Goal: Information Seeking & Learning: Check status

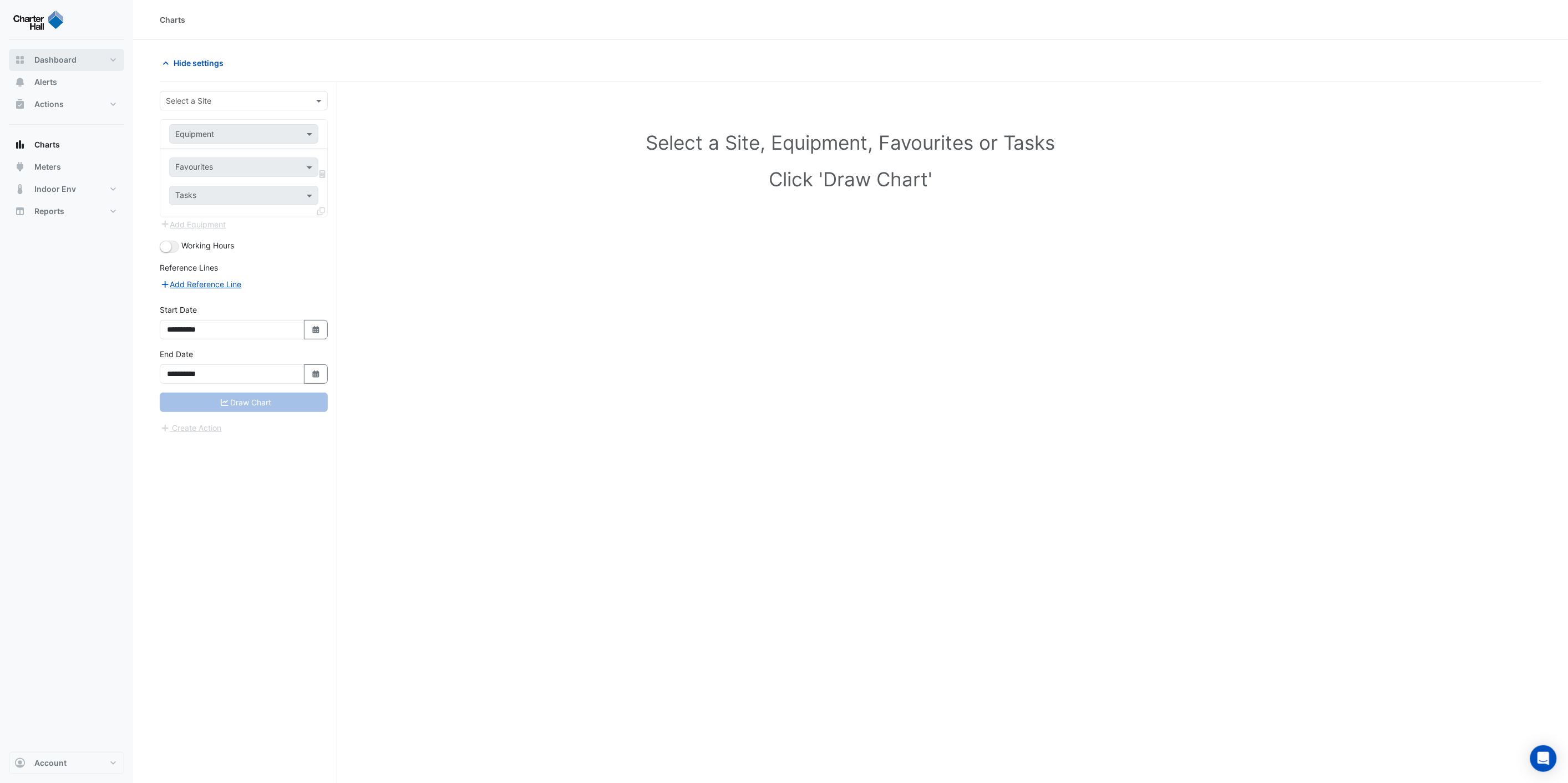
click at [68, 62] on span "Dashboard" at bounding box center [55, 60] width 42 height 11
select select "***"
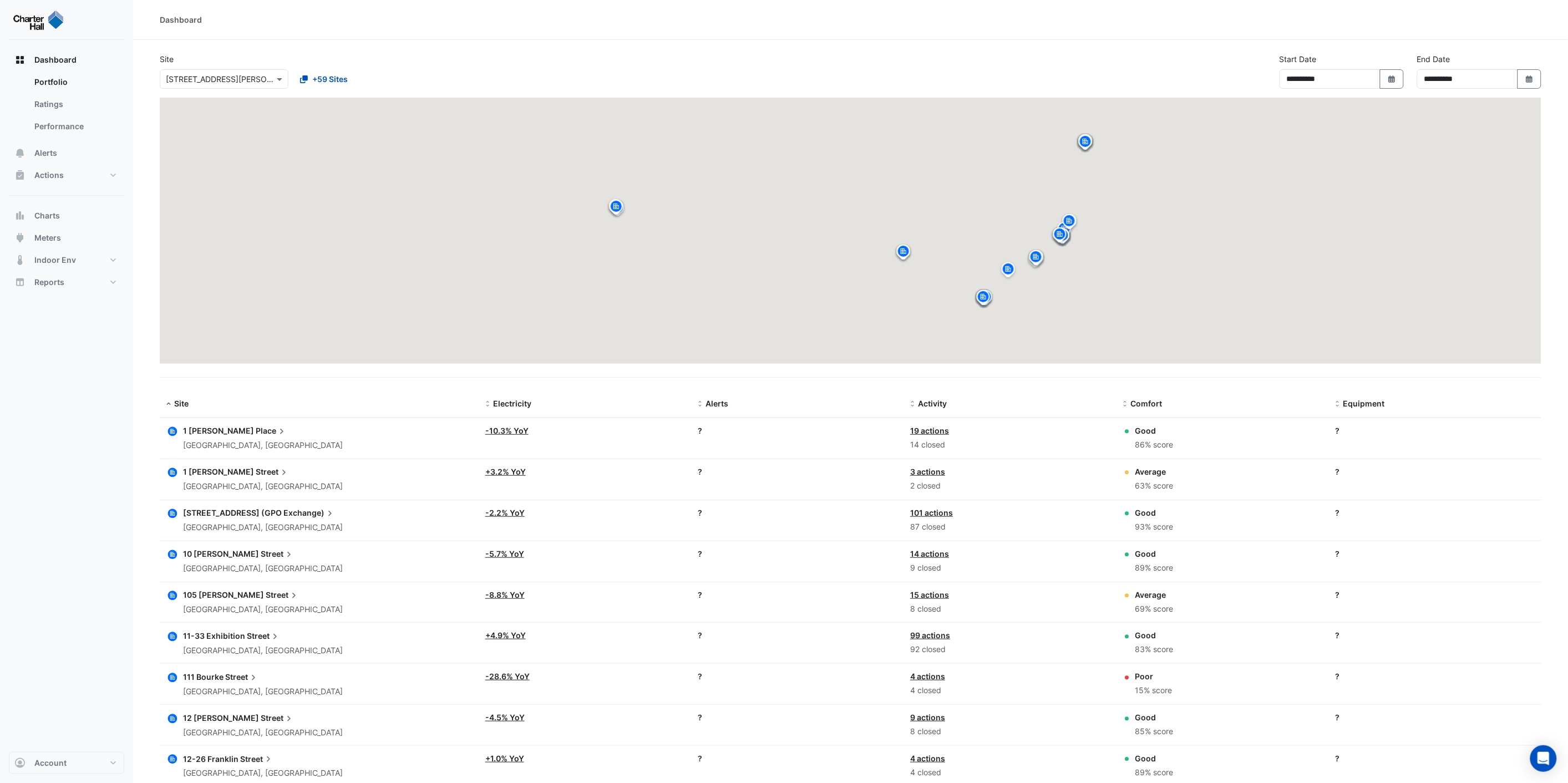
click at [241, 80] on input "text" at bounding box center [213, 79] width 94 height 12
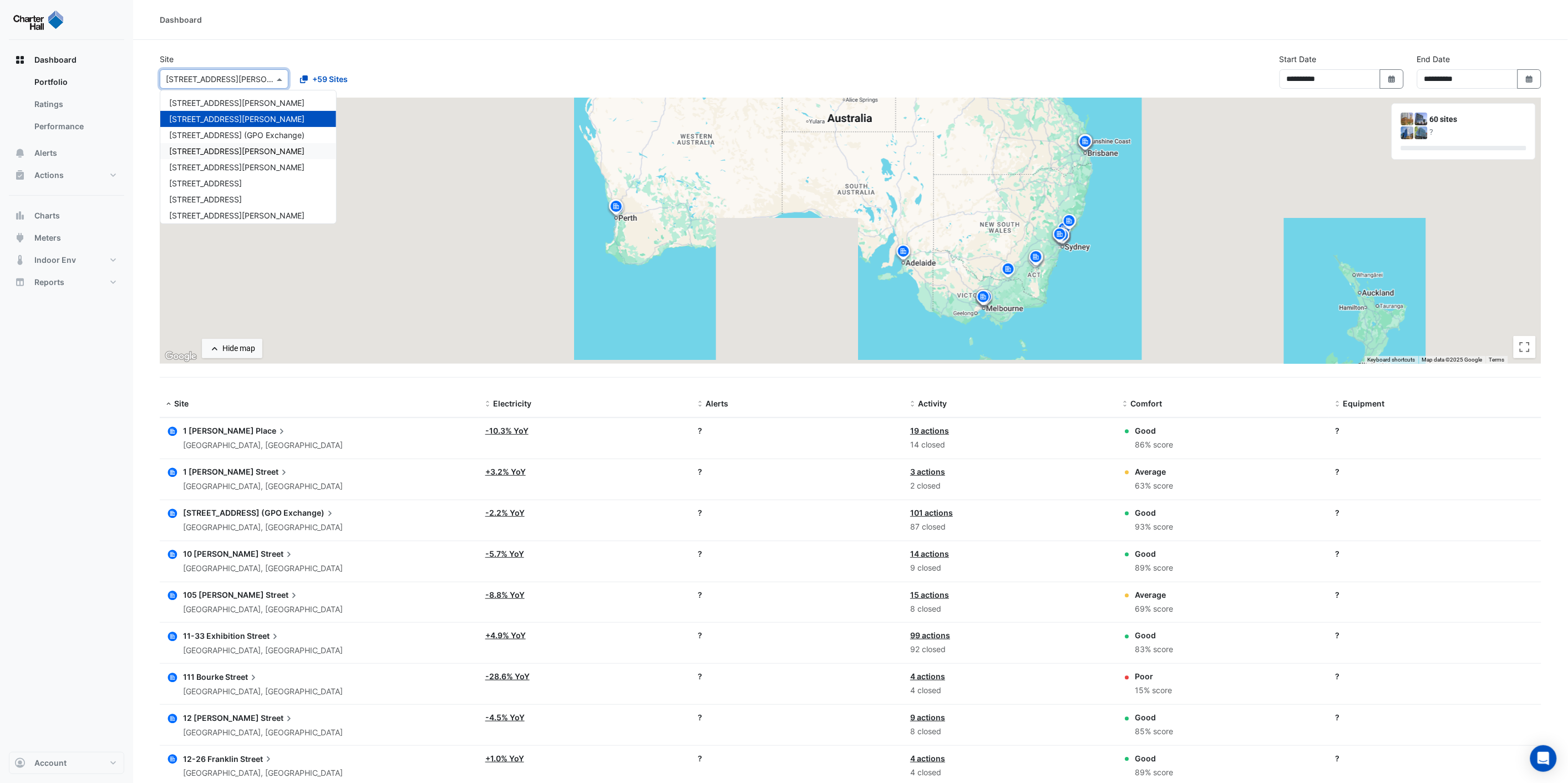
drag, startPoint x: 1045, startPoint y: 239, endPoint x: 1048, endPoint y: 244, distance: 5.8
click at [1045, 239] on div "To activate drag with keyboard, press Alt + Enter. Once in keyboard drag state,…" at bounding box center [850, 230] width 1381 height 266
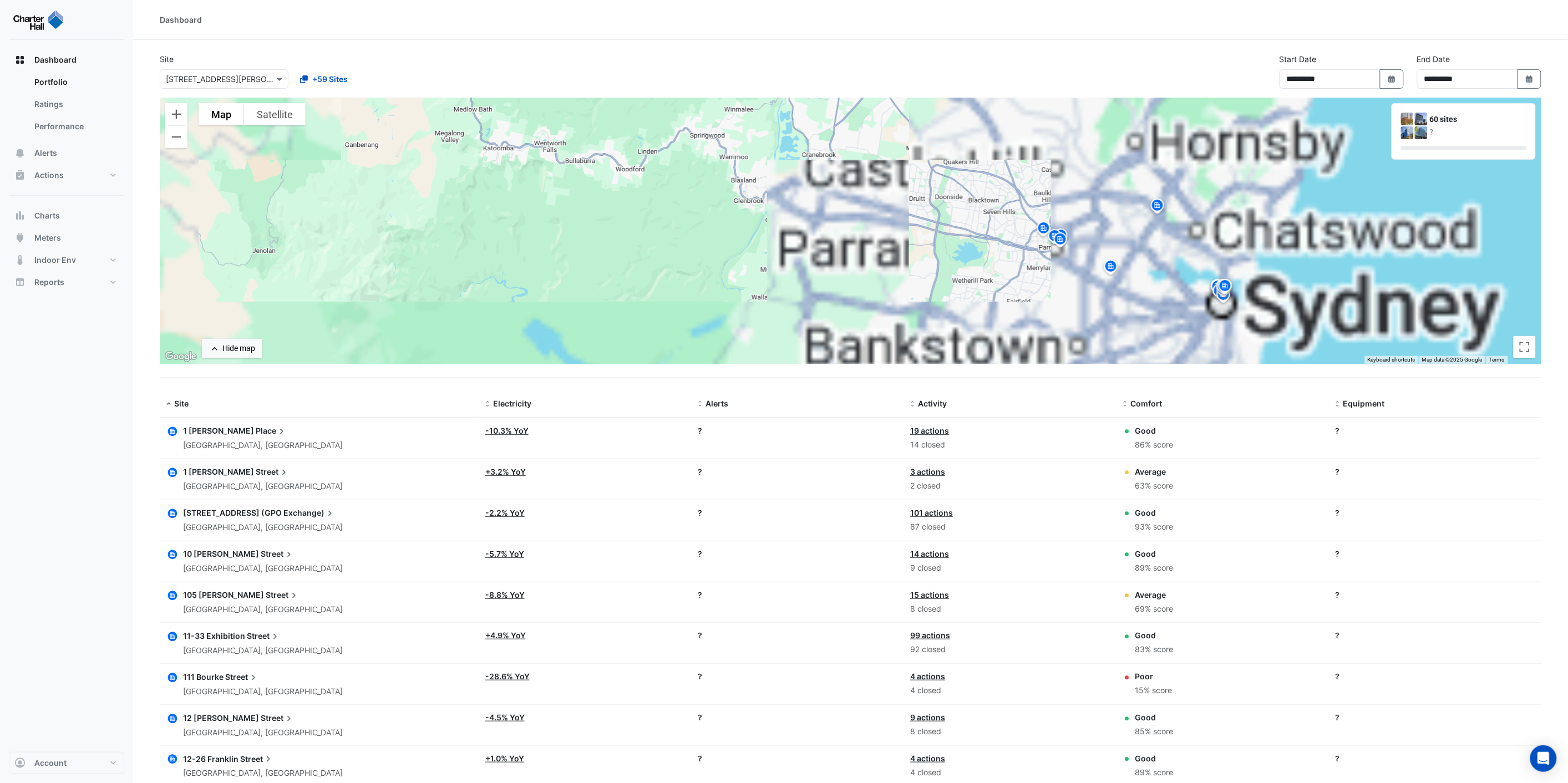
drag, startPoint x: 1100, startPoint y: 264, endPoint x: 1052, endPoint y: 198, distance: 81.6
click at [956, 131] on div "To activate drag with keyboard, press Alt + Enter. Once in keyboard drag state,…" at bounding box center [850, 230] width 1381 height 266
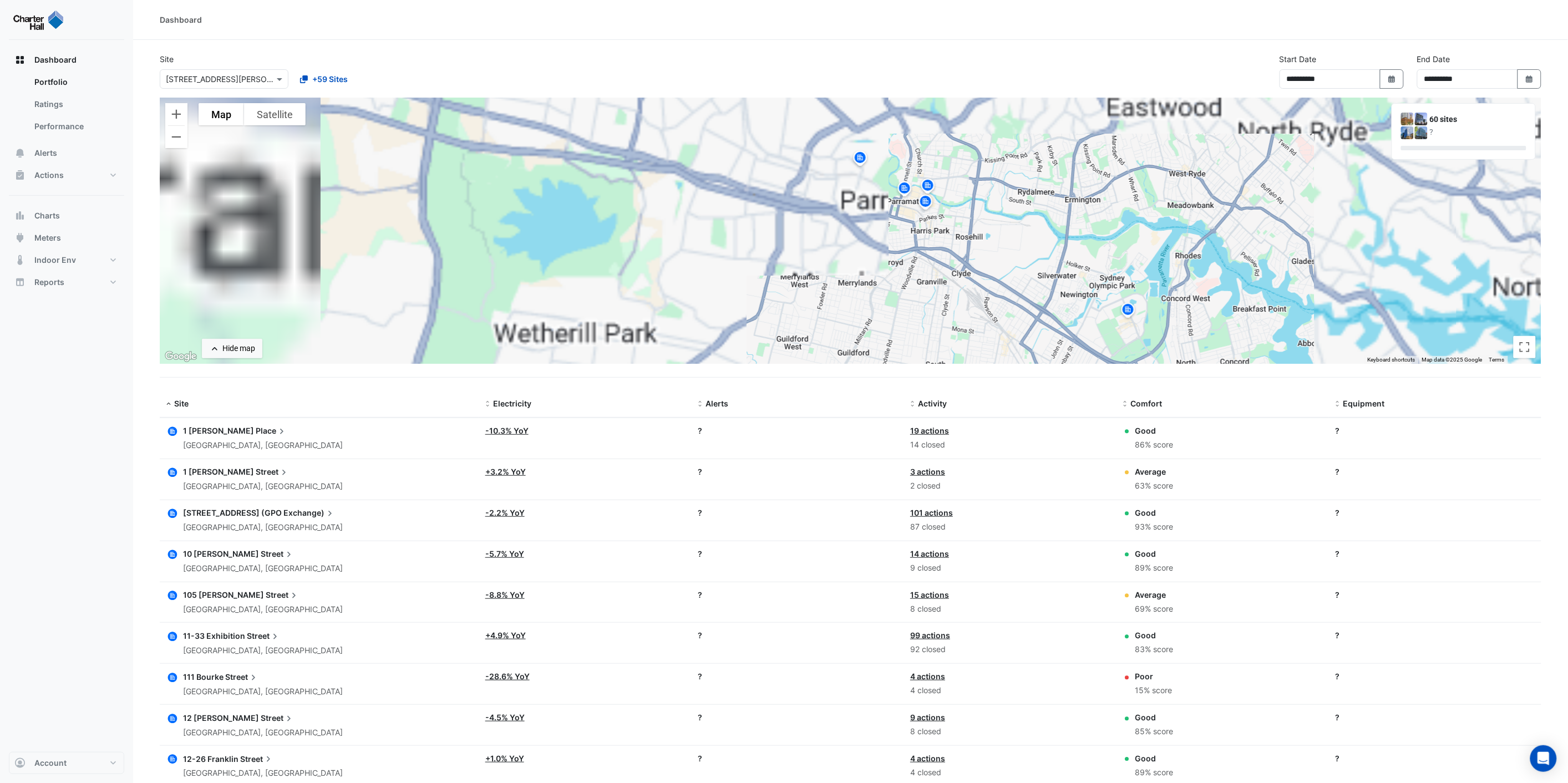
drag, startPoint x: 904, startPoint y: 208, endPoint x: 1021, endPoint y: 239, distance: 121.0
click at [1126, 274] on div "To activate drag with keyboard, press Alt + Enter. Once in keyboard drag state,…" at bounding box center [850, 230] width 1381 height 266
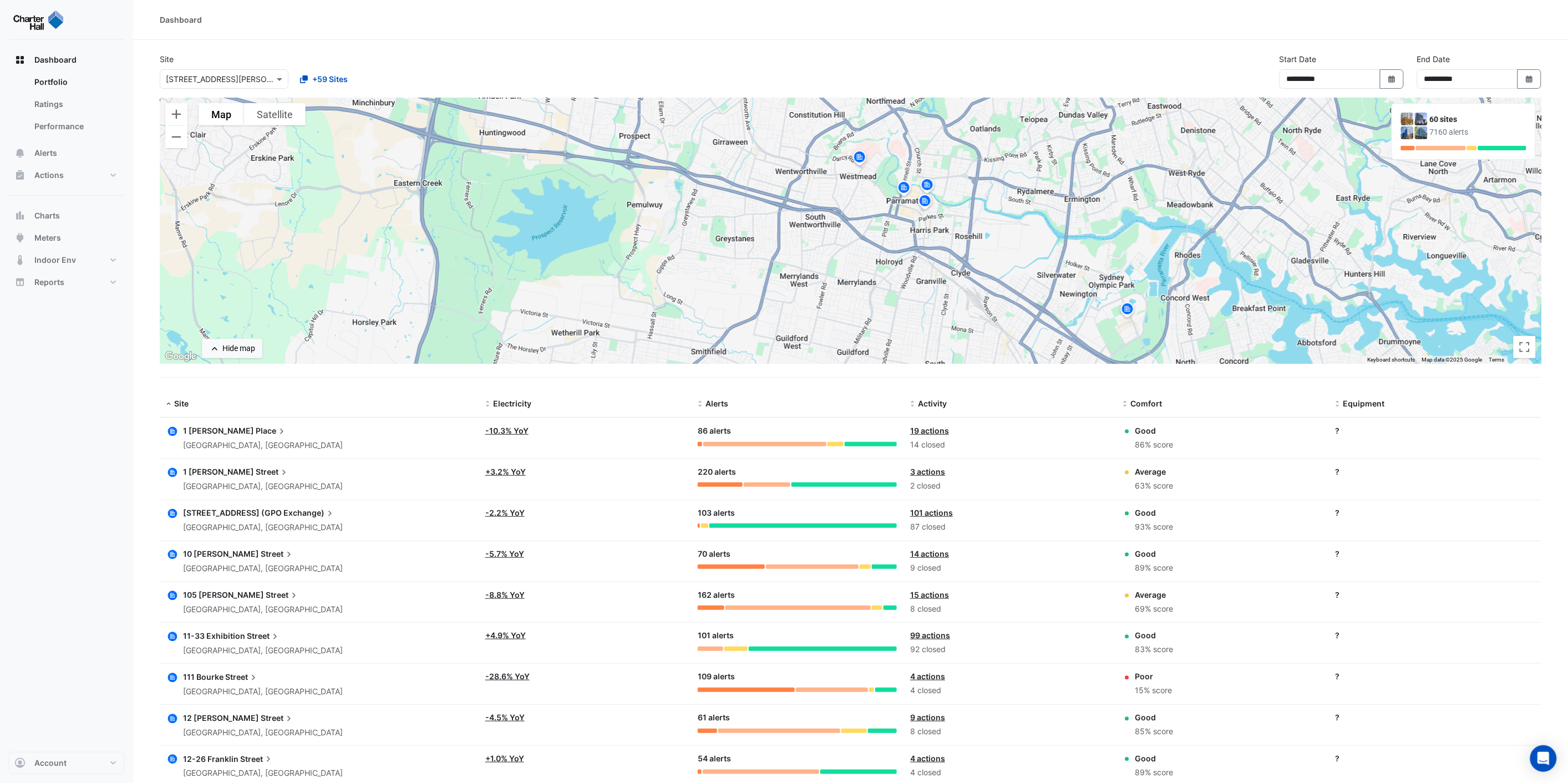
click at [902, 187] on img at bounding box center [904, 189] width 18 height 20
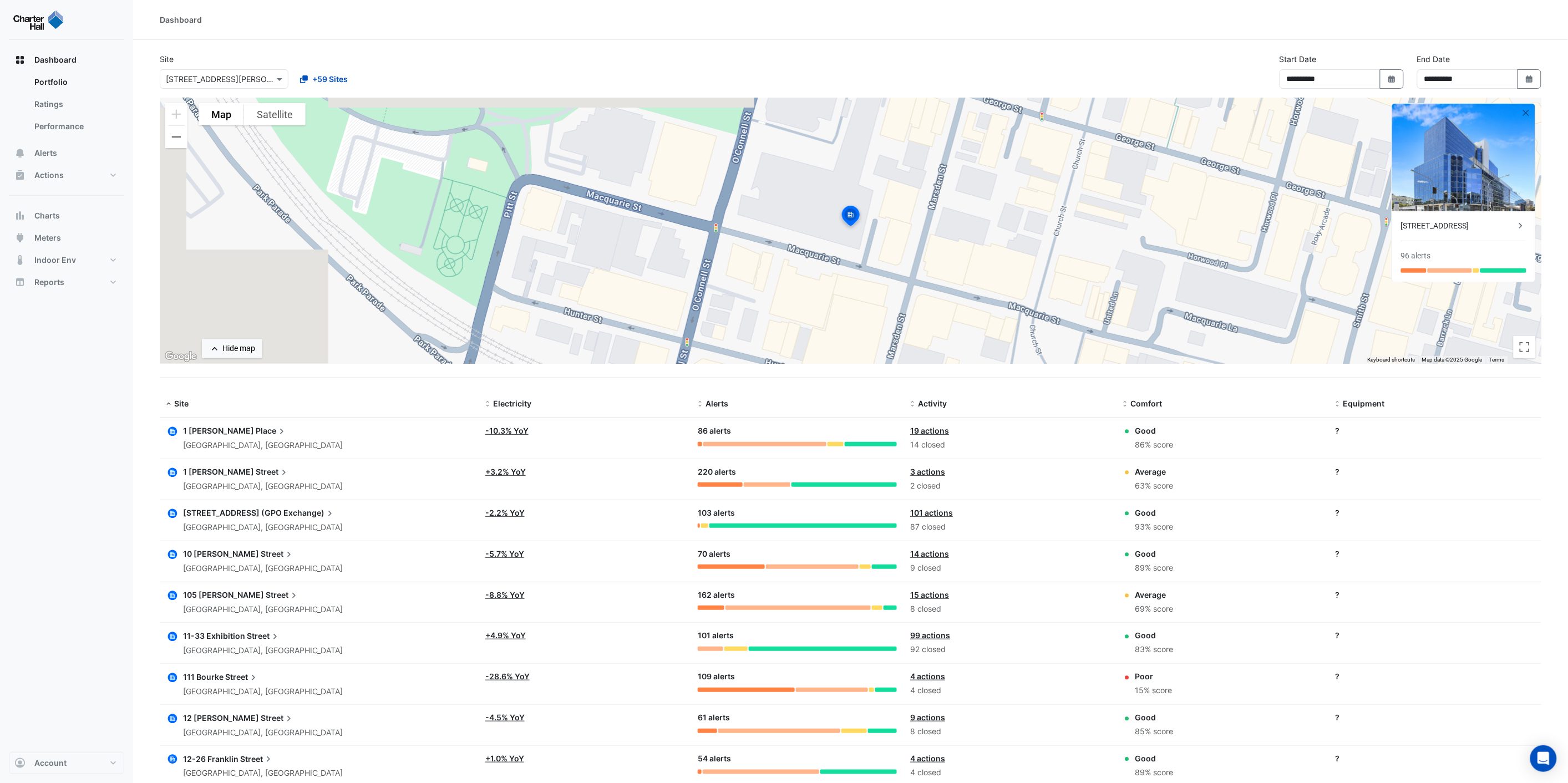
drag, startPoint x: 862, startPoint y: 215, endPoint x: 978, endPoint y: 211, distance: 116.1
click at [862, 215] on img at bounding box center [851, 217] width 24 height 26
click at [1456, 209] on img at bounding box center [1463, 157] width 143 height 108
click at [1416, 268] on div at bounding box center [1463, 269] width 126 height 7
click at [1416, 270] on div at bounding box center [1414, 270] width 26 height 4
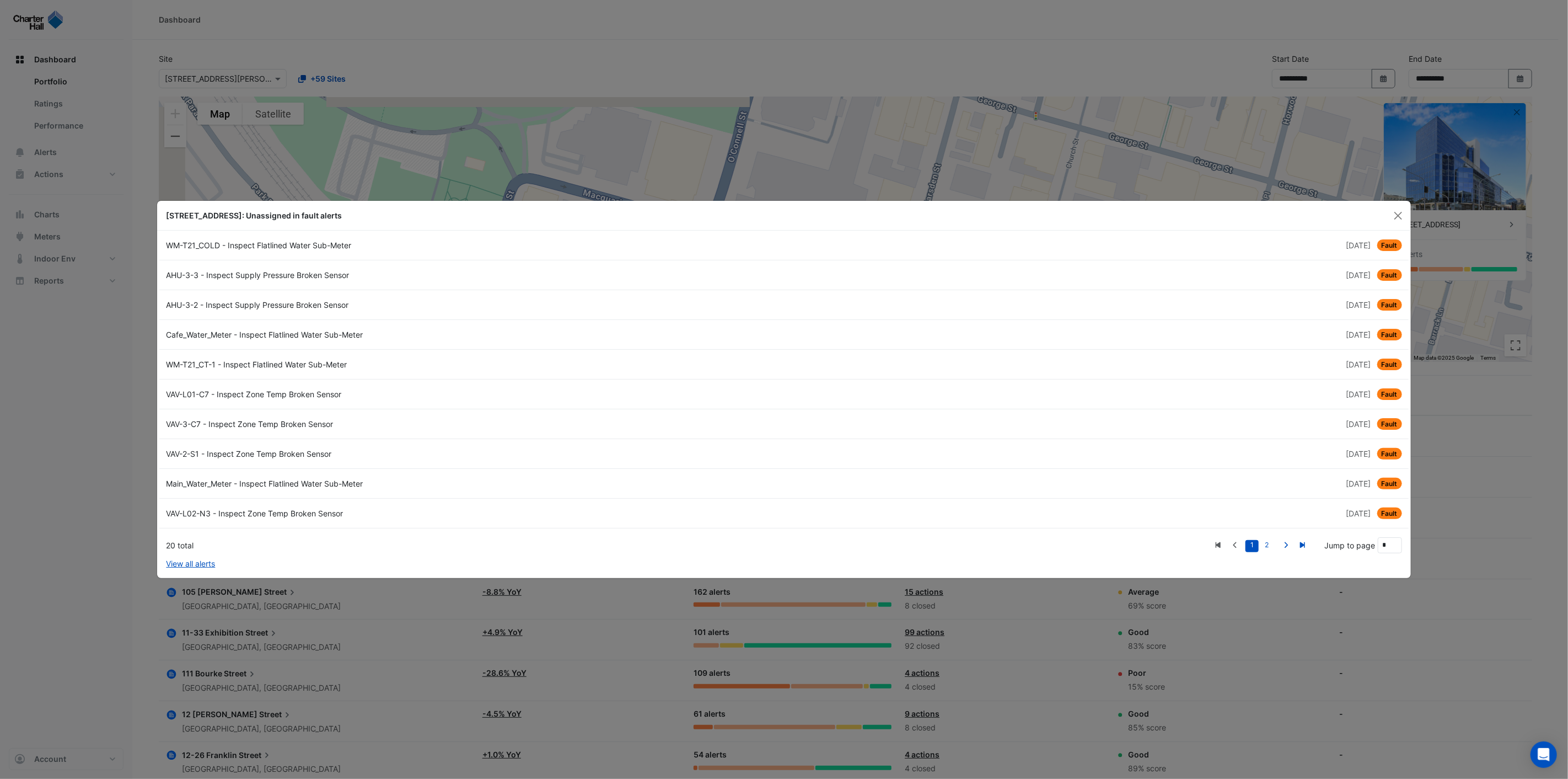
click at [1453, 272] on ngb-modal-window "[STREET_ADDRESS]: Unassigned in fault alerts WM-T21_COLD - Inspect Flatlined Wa…" at bounding box center [784, 389] width 1568 height 779
drag, startPoint x: 1398, startPoint y: 217, endPoint x: 1415, endPoint y: 228, distance: 20.2
click at [1399, 220] on button "Close" at bounding box center [1398, 216] width 16 height 16
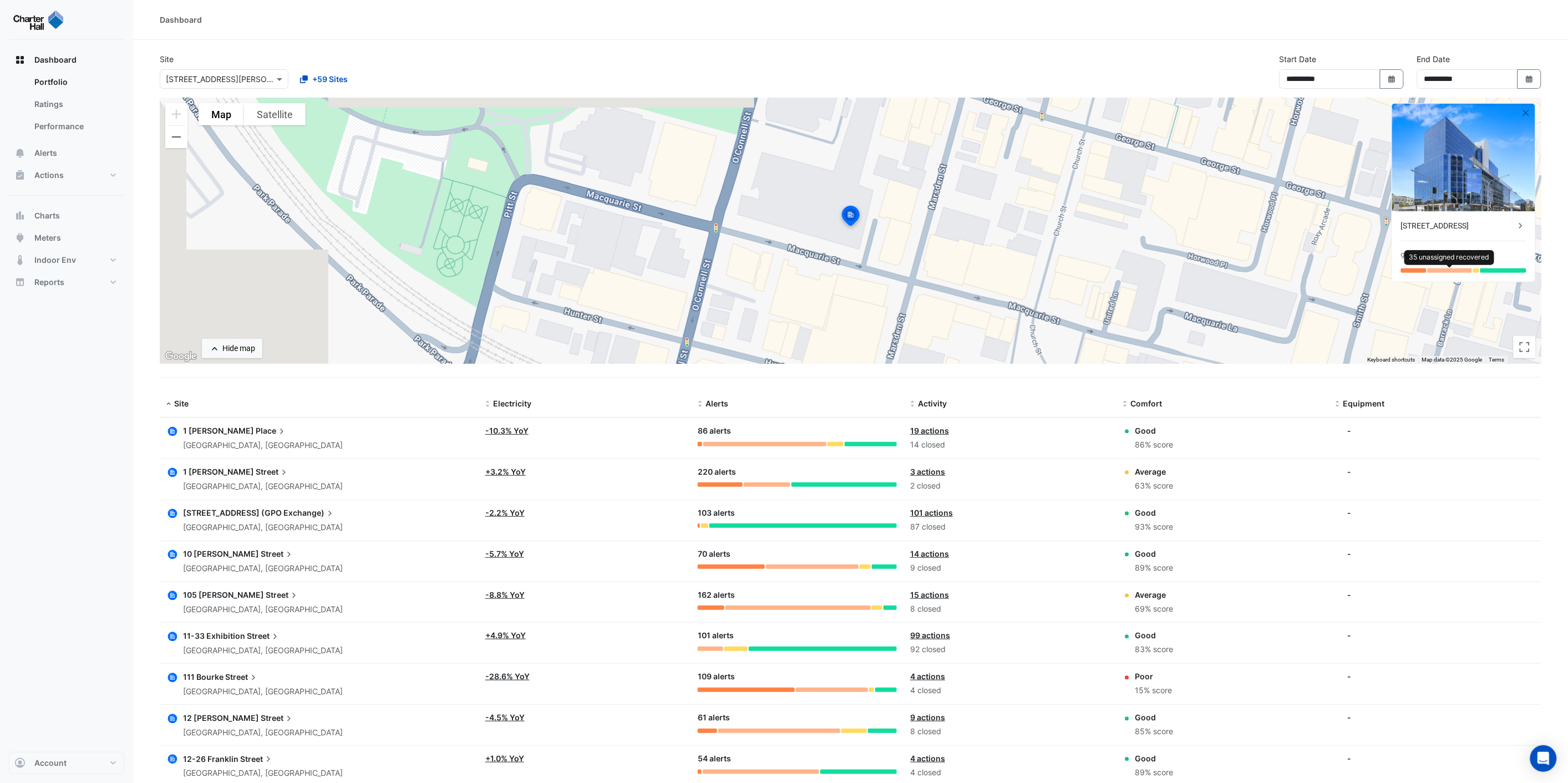
click at [1441, 268] on div at bounding box center [1449, 270] width 44 height 4
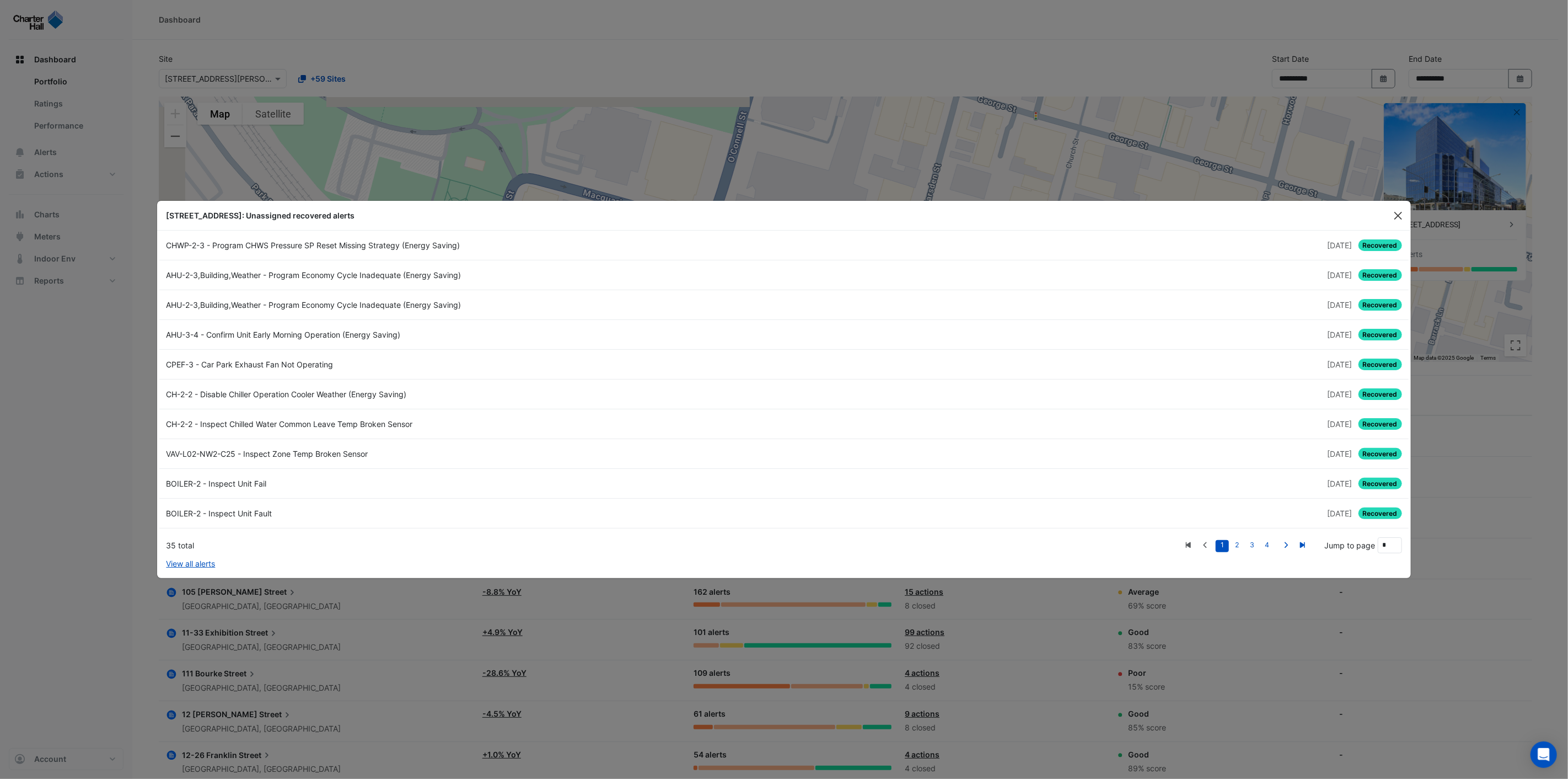
click at [1393, 213] on button "Close" at bounding box center [1398, 216] width 16 height 16
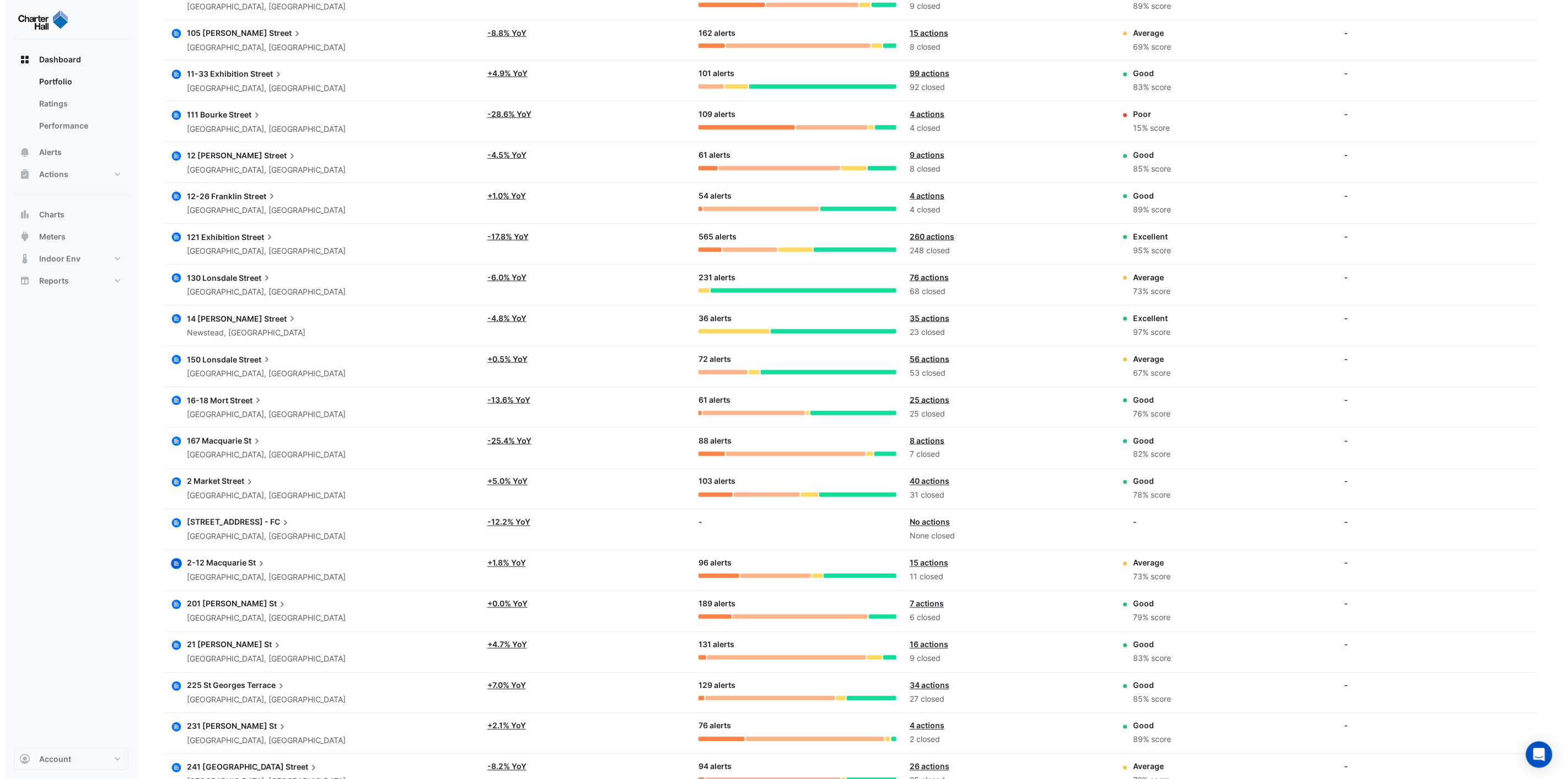
scroll to position [613, 0]
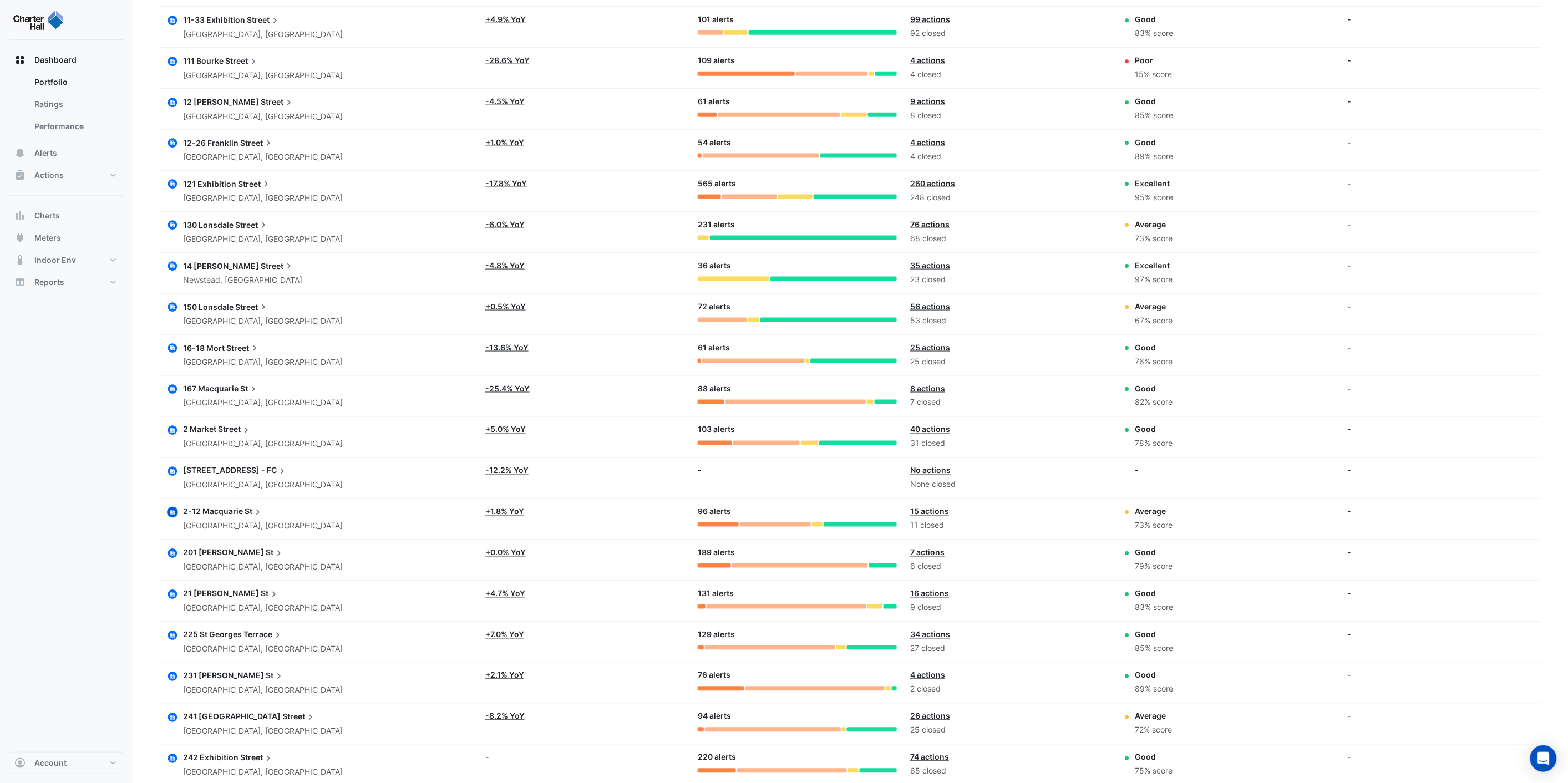
click at [238, 507] on span "2-12 Macquarie" at bounding box center [213, 511] width 60 height 9
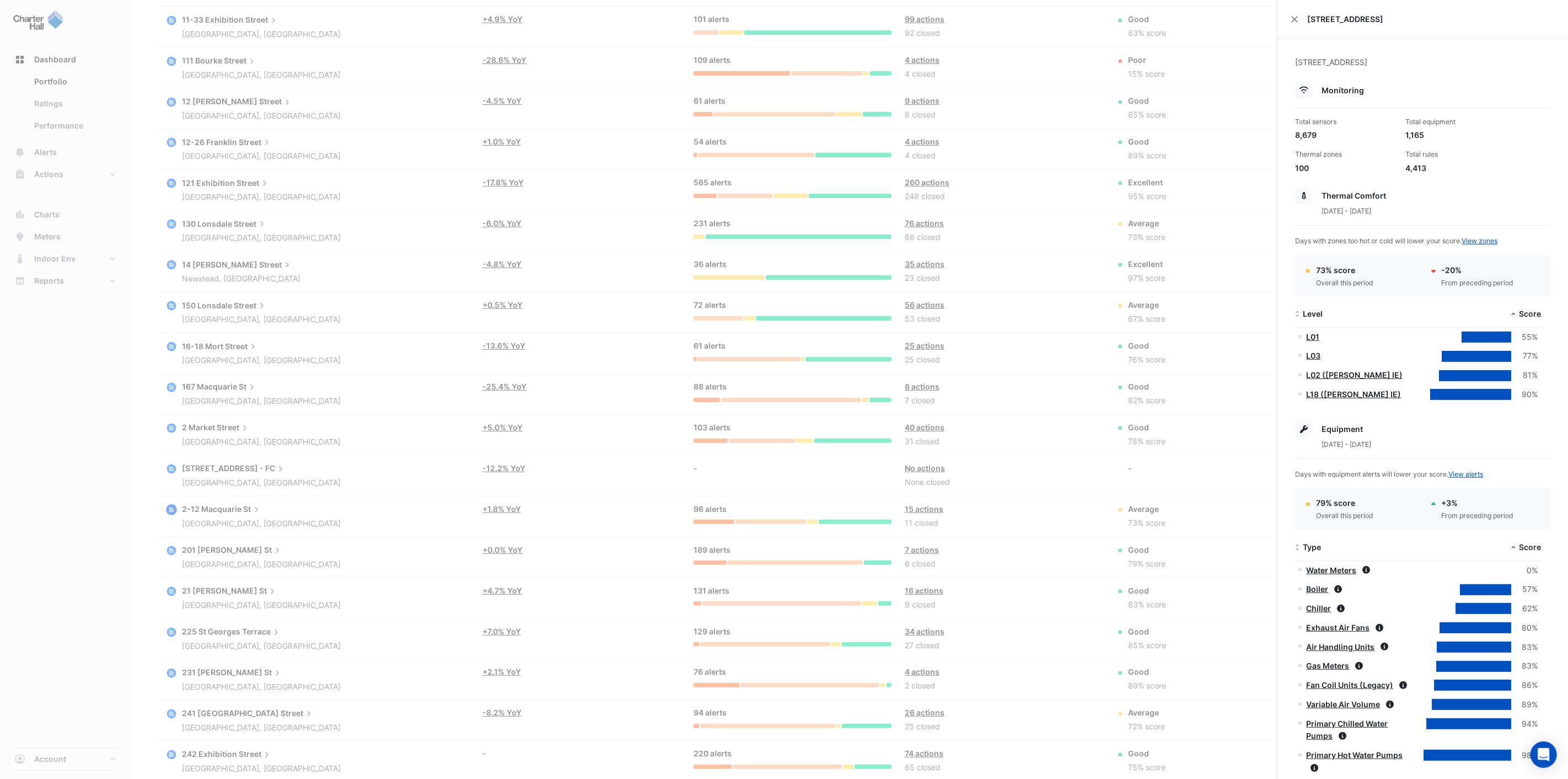
click at [225, 478] on ngb-offcanvas-backdrop at bounding box center [784, 389] width 1568 height 779
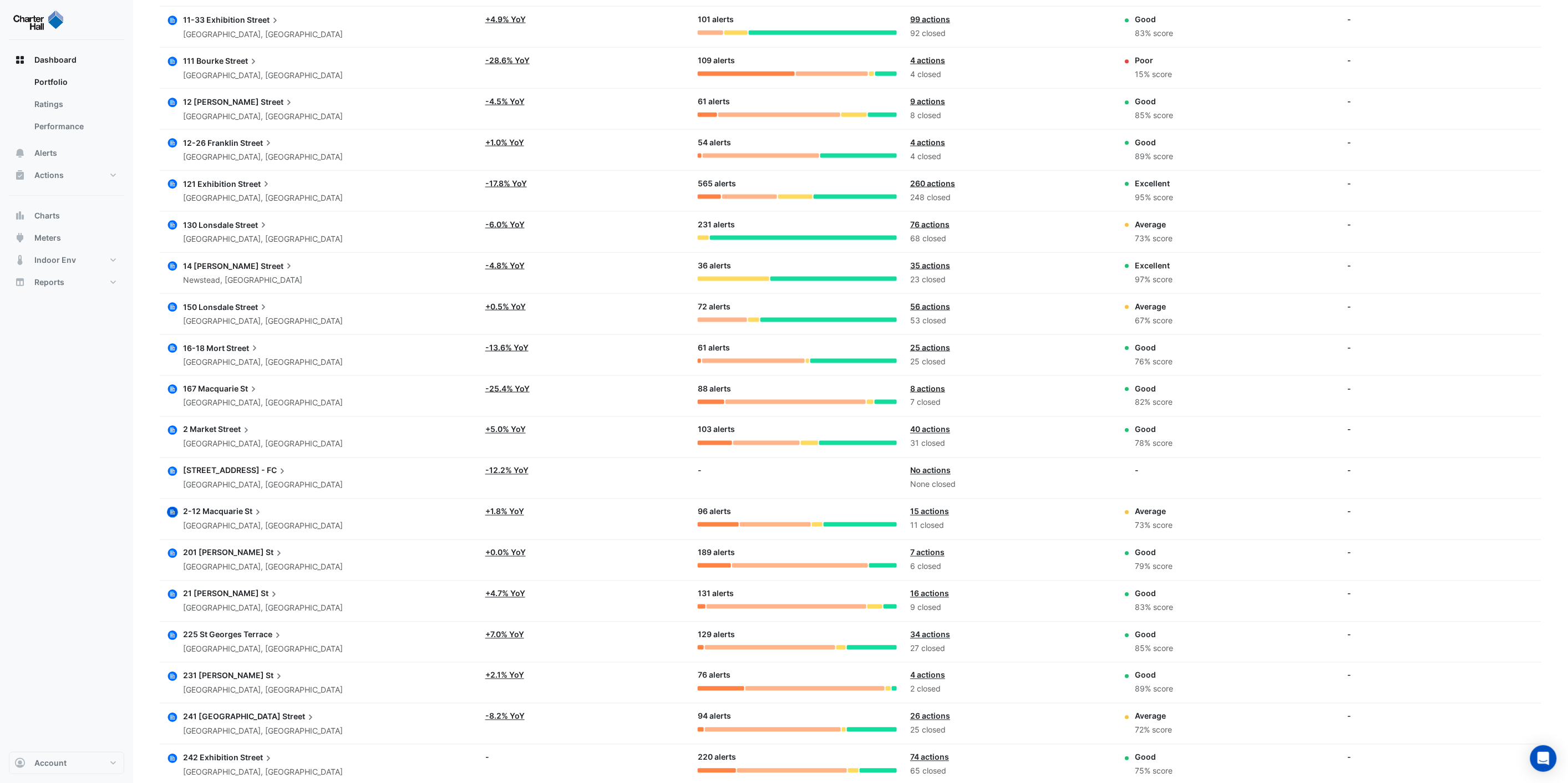
click at [220, 507] on span "2-12 Macquarie" at bounding box center [213, 511] width 60 height 9
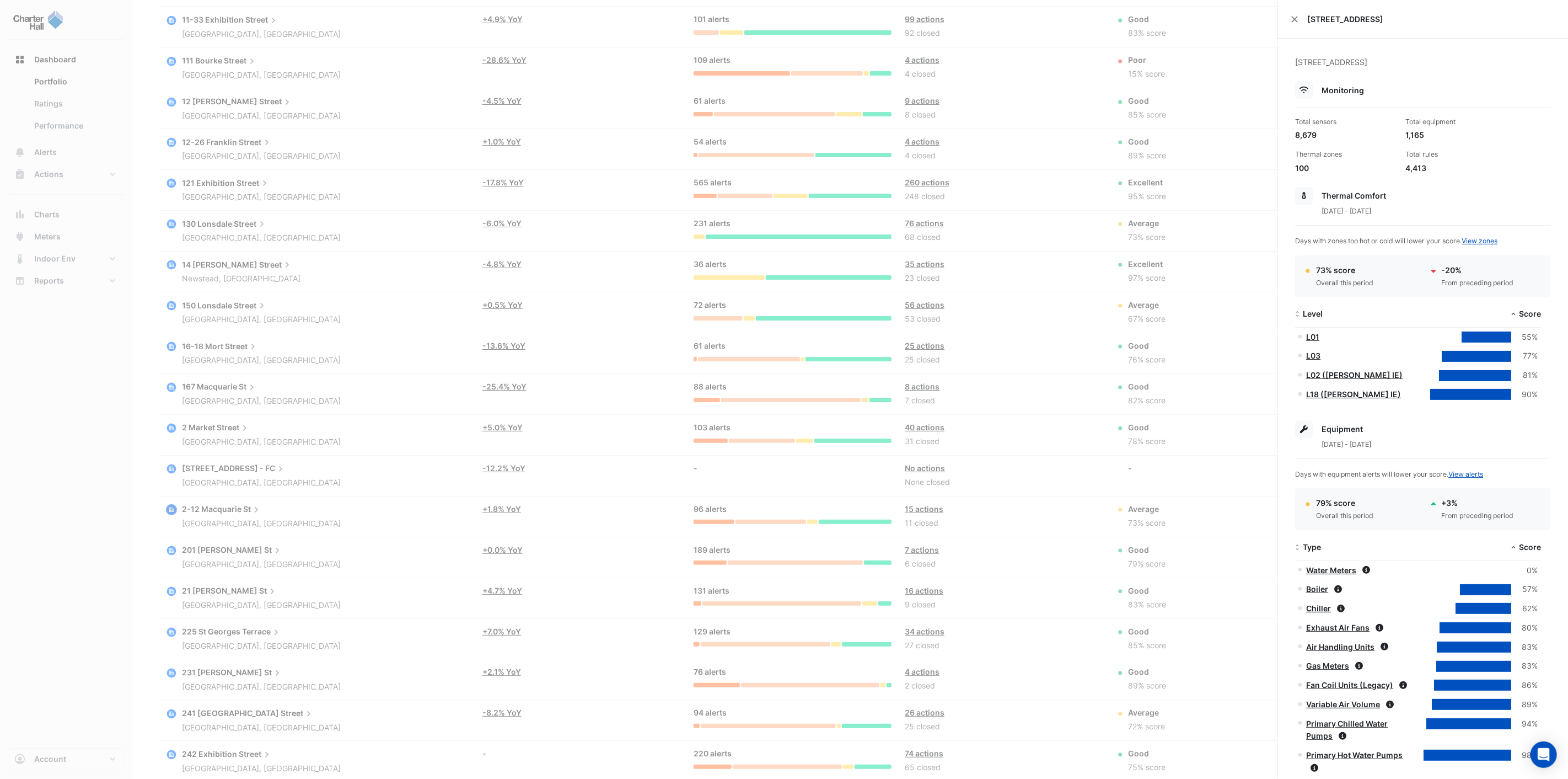
click at [236, 513] on ngb-offcanvas-backdrop at bounding box center [784, 389] width 1568 height 779
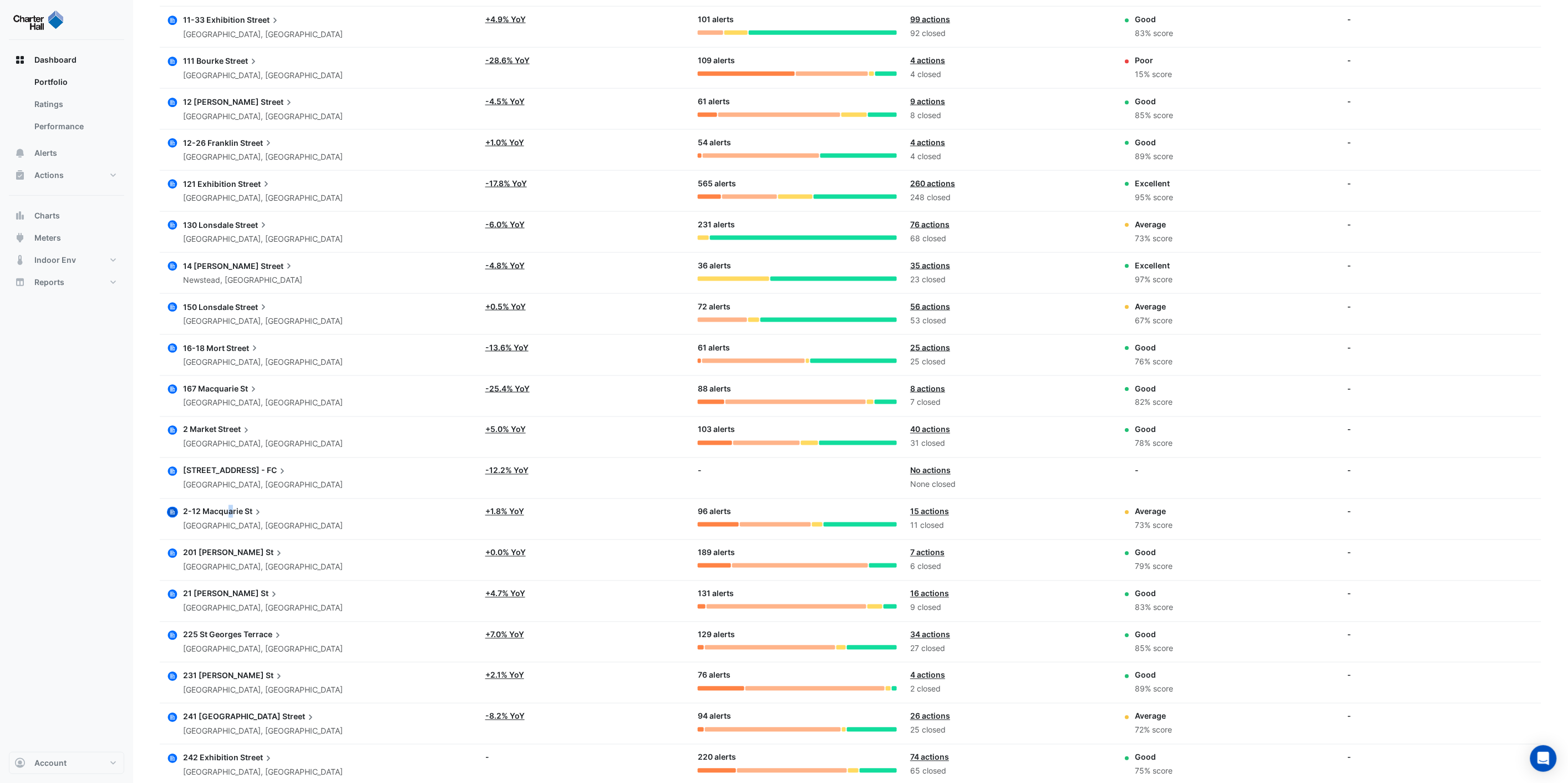
click at [230, 506] on div "2-12 Macquarie St" at bounding box center [263, 512] width 160 height 12
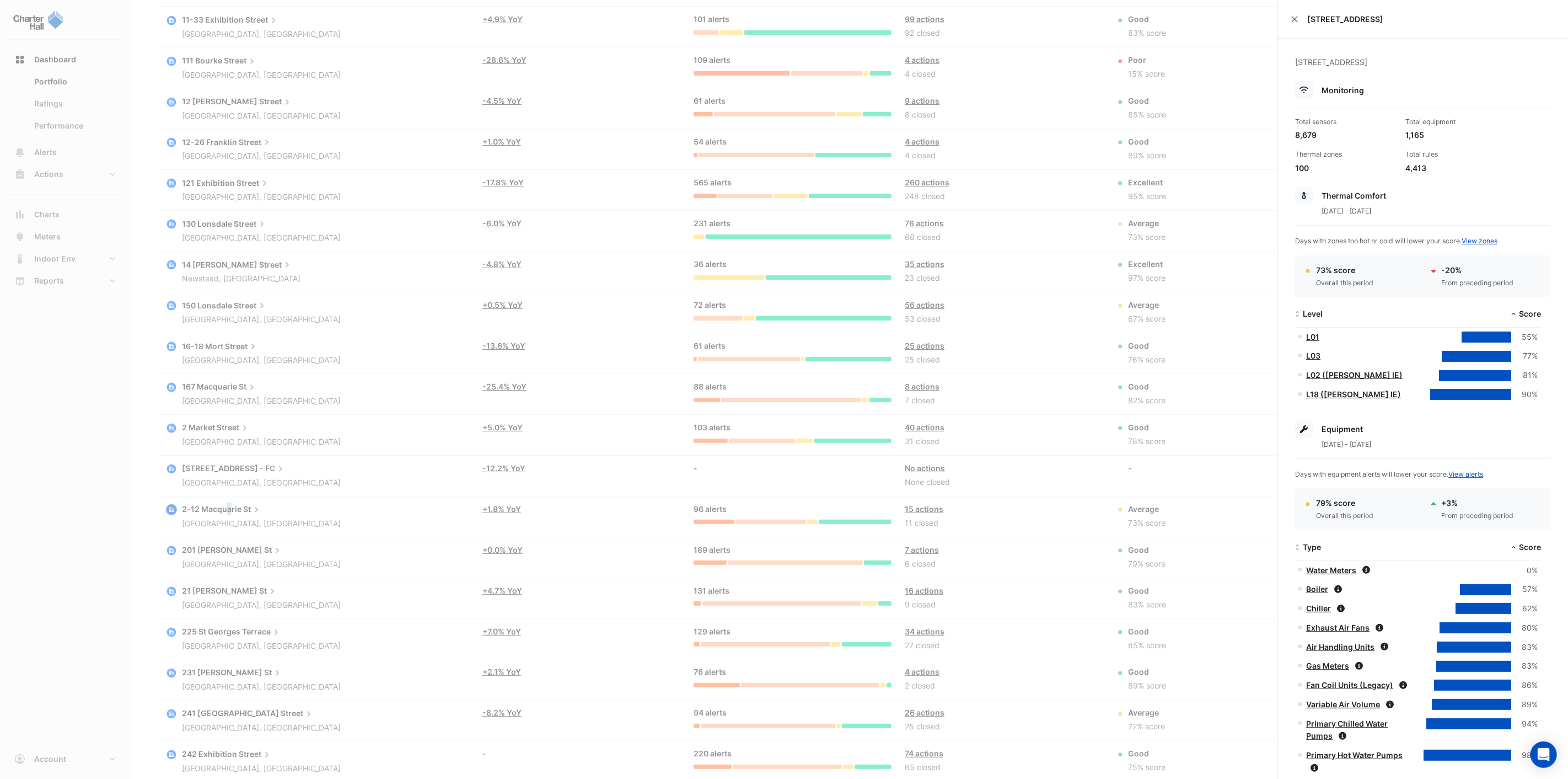
click at [246, 498] on ngb-offcanvas-backdrop at bounding box center [784, 389] width 1568 height 779
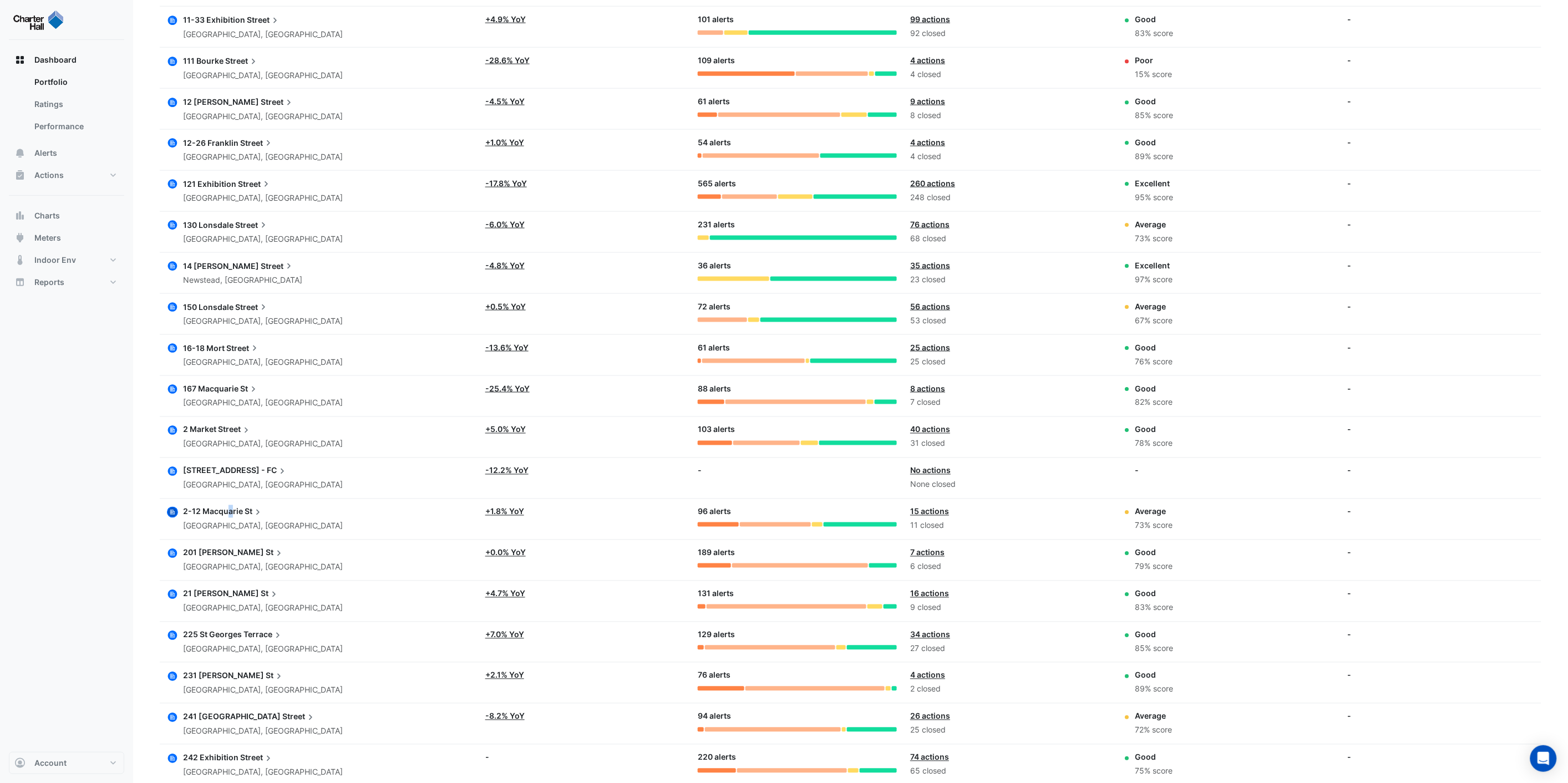
click at [251, 506] on span "St" at bounding box center [253, 512] width 19 height 12
